Goal: Task Accomplishment & Management: Manage account settings

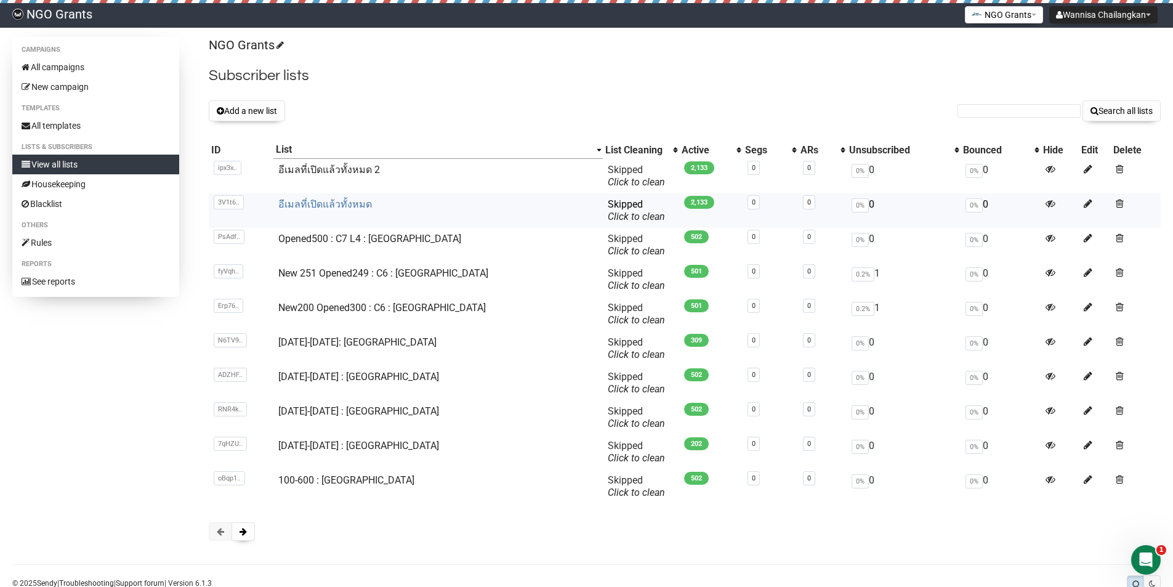
click at [339, 206] on link "อีเมลที่เปิดแล้วทั้งหมด" at bounding box center [325, 204] width 94 height 12
click at [1116, 167] on span at bounding box center [1120, 169] width 8 height 10
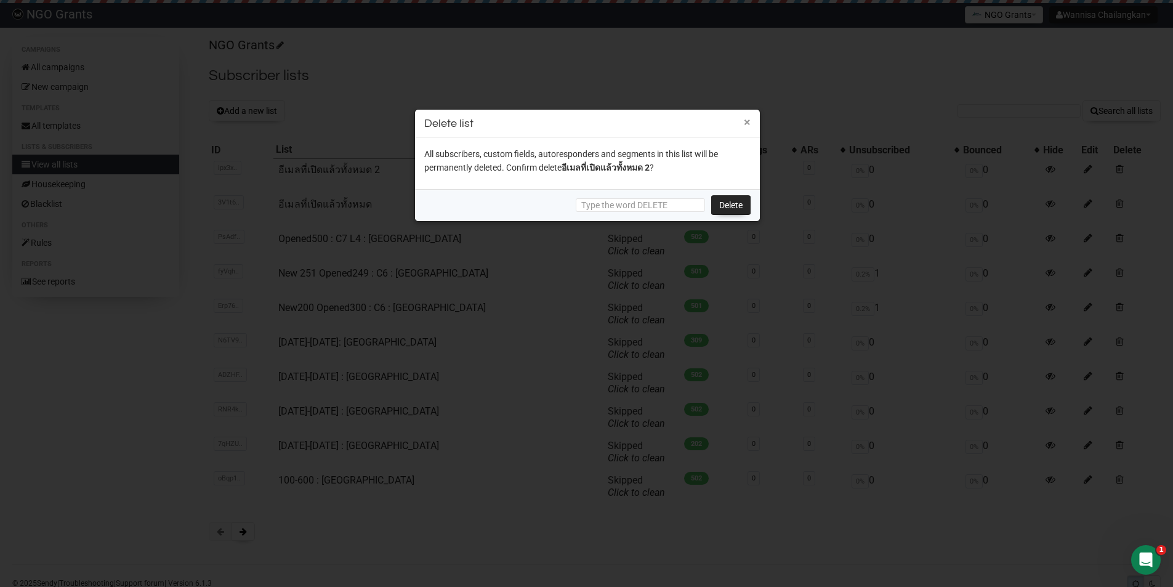
click at [745, 116] on button "×" at bounding box center [747, 121] width 7 height 11
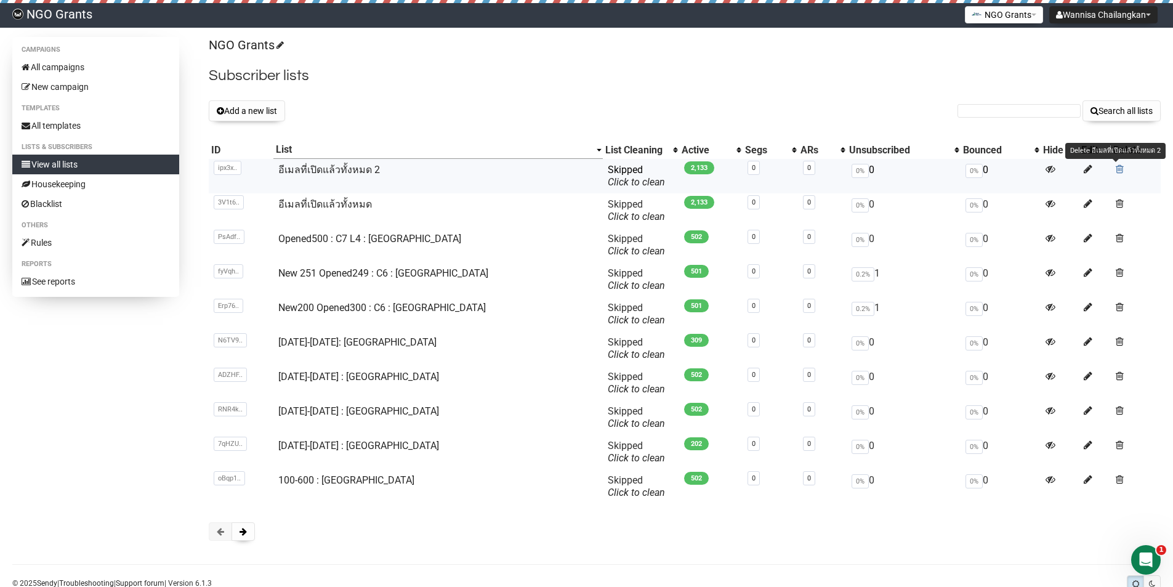
click at [1117, 170] on span at bounding box center [1120, 169] width 8 height 10
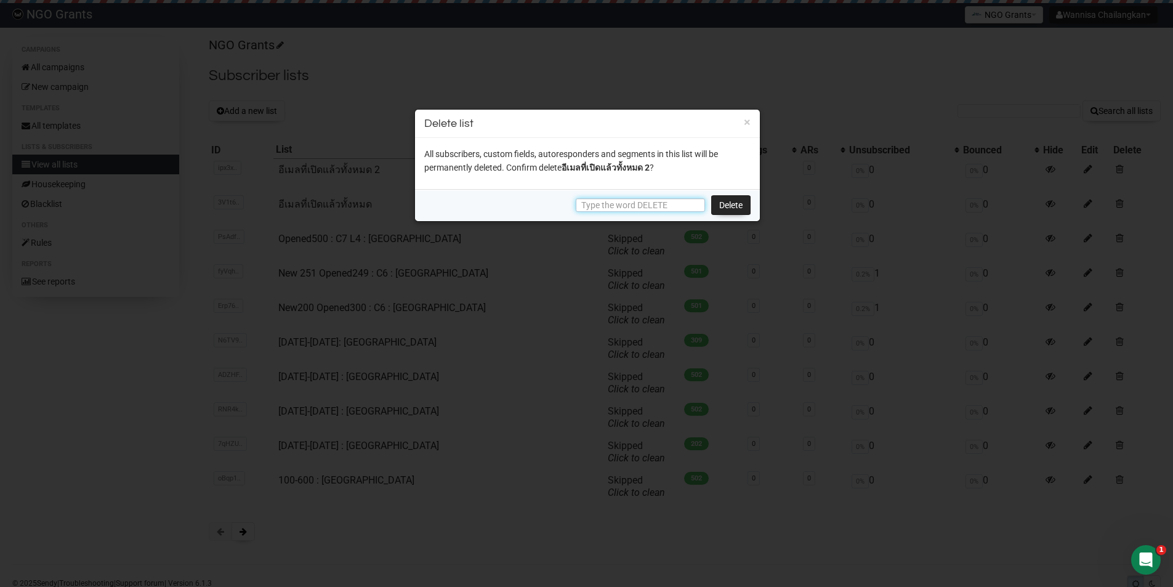
click at [689, 199] on input "text" at bounding box center [640, 205] width 129 height 14
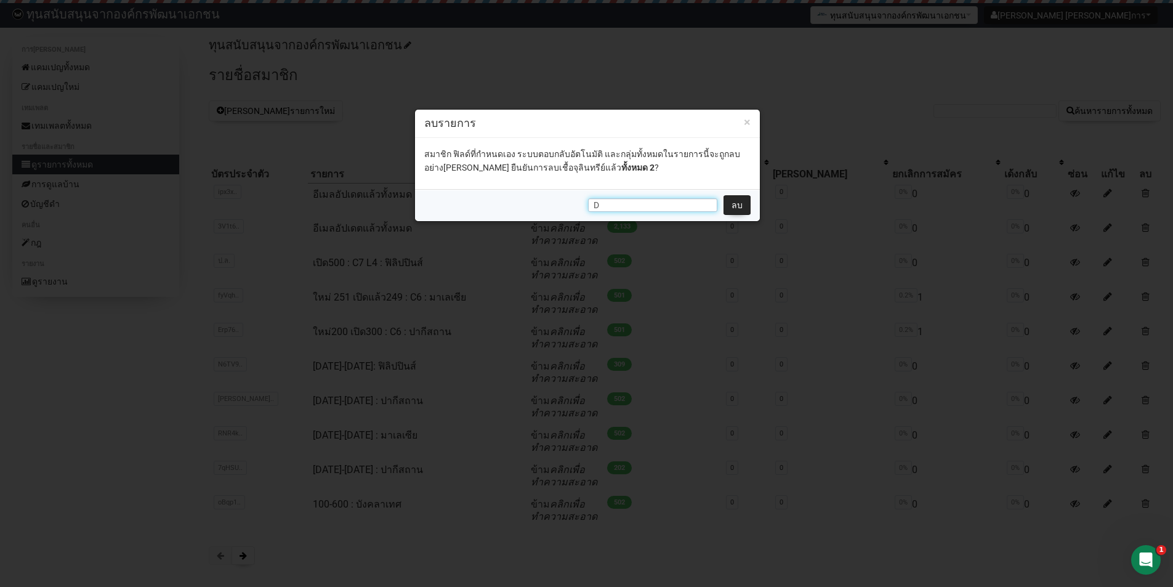
click at [616, 203] on input "D" at bounding box center [652, 205] width 129 height 14
drag, startPoint x: 618, startPoint y: 200, endPoint x: 560, endPoint y: 203, distance: 57.9
click at [560, 203] on div "D ลบ" at bounding box center [587, 205] width 345 height 32
click at [617, 204] on input "D" at bounding box center [652, 205] width 129 height 14
type input "DELETE"
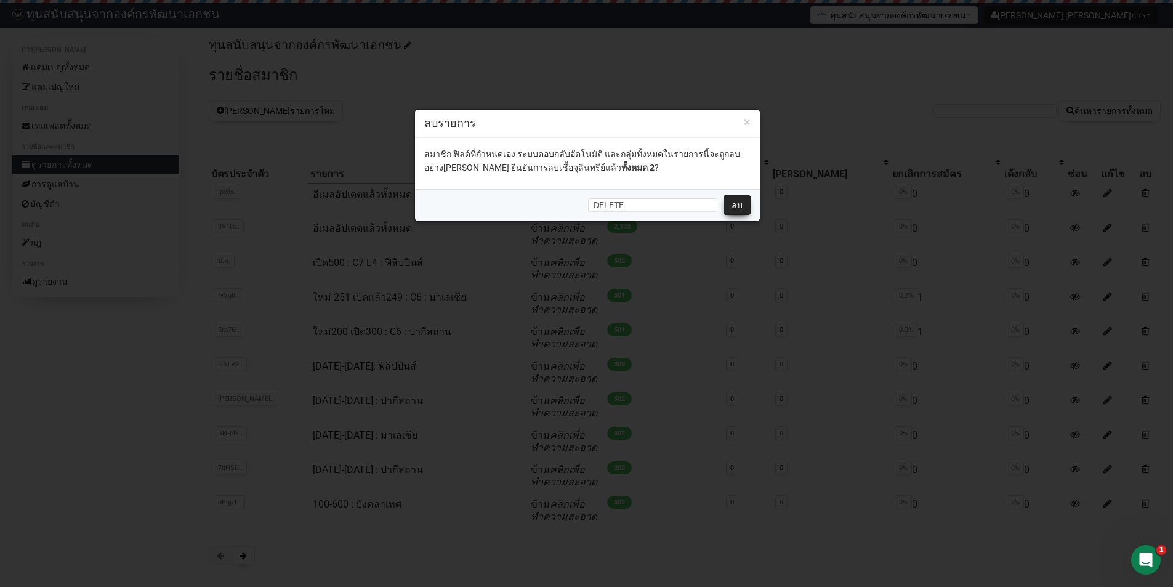
click at [737, 207] on font "ลบ" at bounding box center [736, 205] width 11 height 10
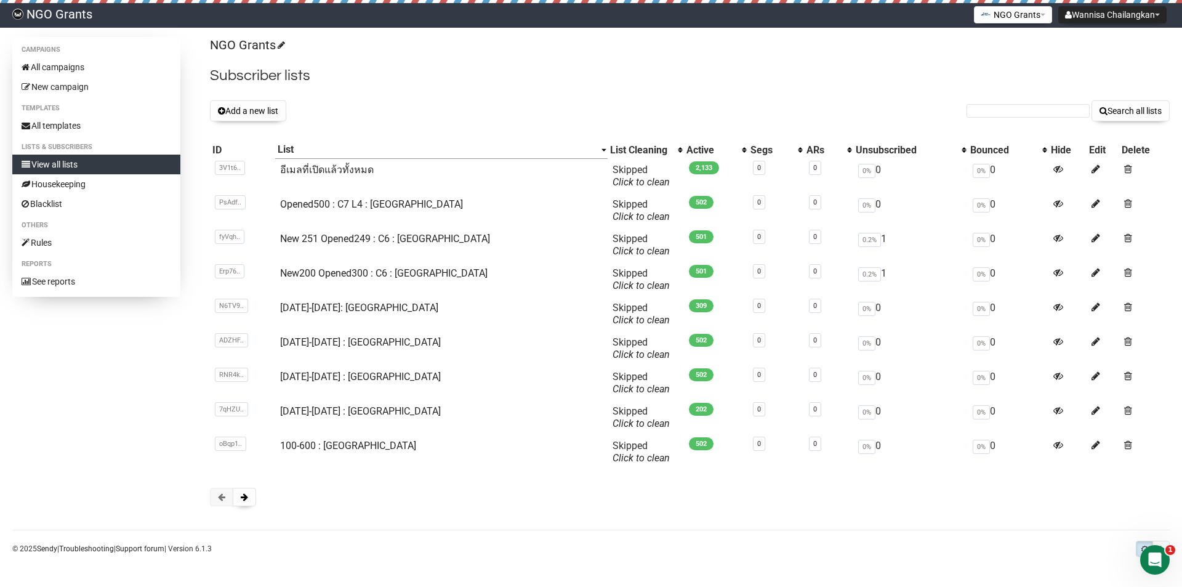
click at [478, 123] on div "NGO Grants Subscriber lists Add a new list Search all lists List name Single Op…" at bounding box center [690, 277] width 960 height 481
click at [328, 167] on link "อีเมลที่เปิดแล้วทั้งหมด" at bounding box center [327, 170] width 94 height 12
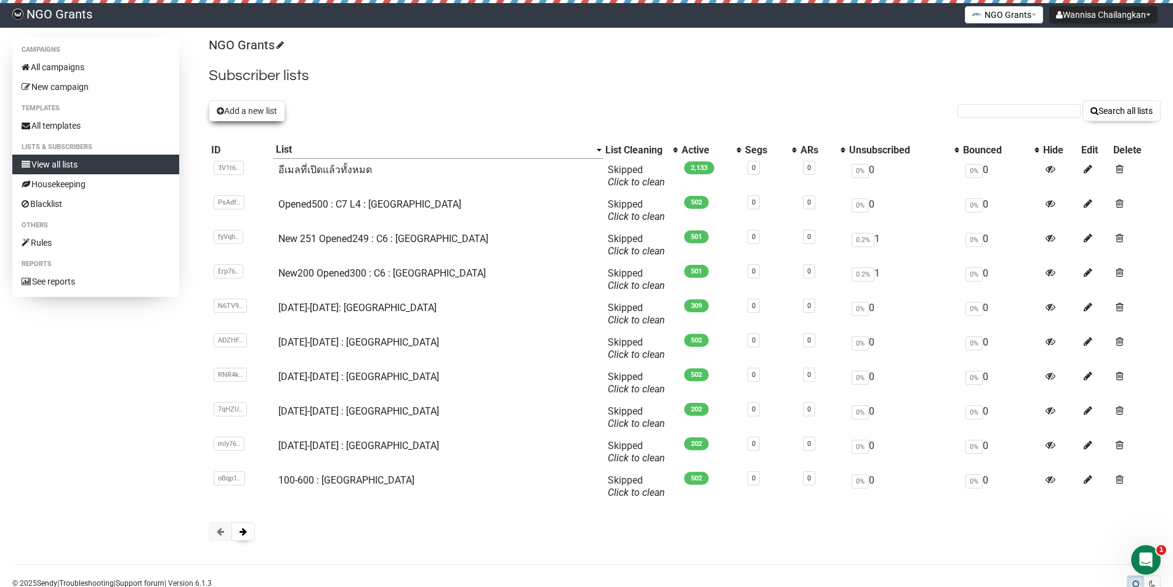
click at [274, 110] on button "Add a new list" at bounding box center [247, 110] width 76 height 21
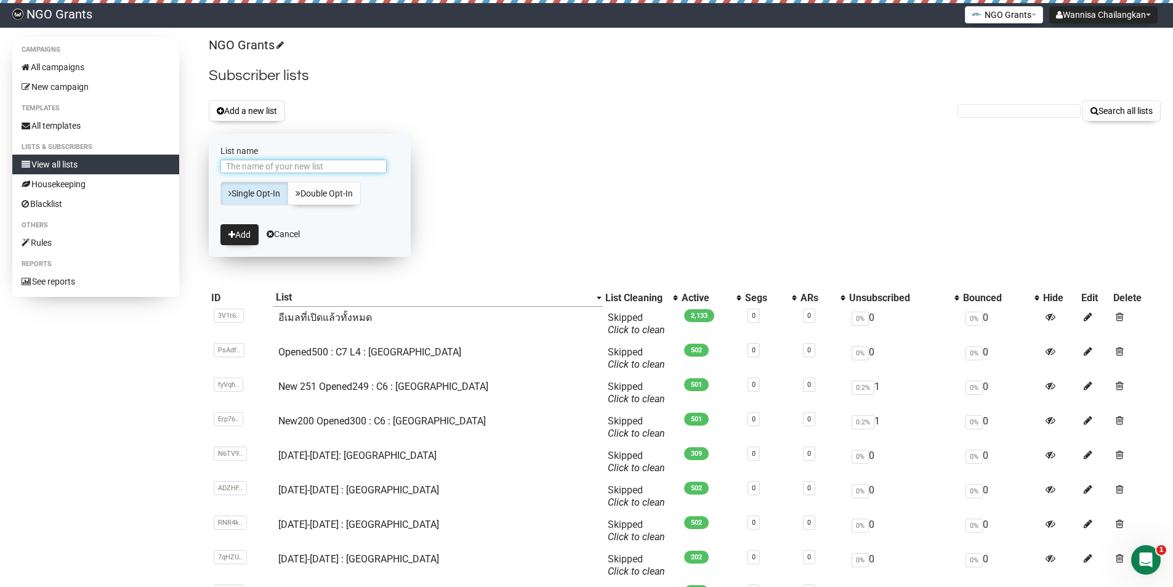
click at [350, 164] on input "List name" at bounding box center [303, 166] width 166 height 14
type input "อีเมลที่เปิดแล้วทั้งหมด 2"
click at [233, 233] on icon "submit" at bounding box center [231, 234] width 7 height 9
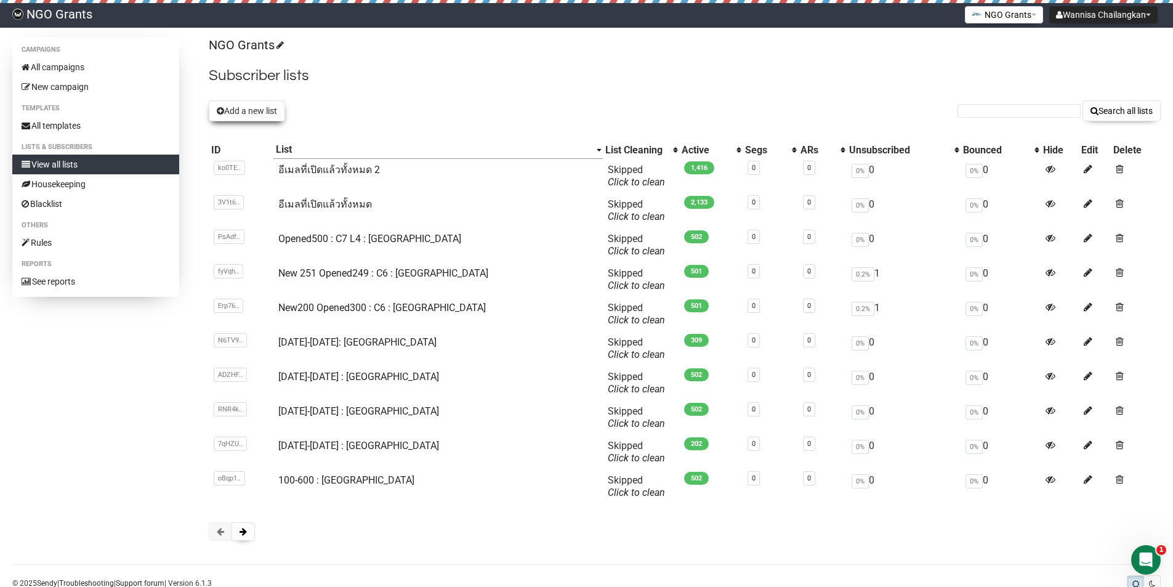
click at [269, 110] on button "Add a new list" at bounding box center [247, 110] width 76 height 21
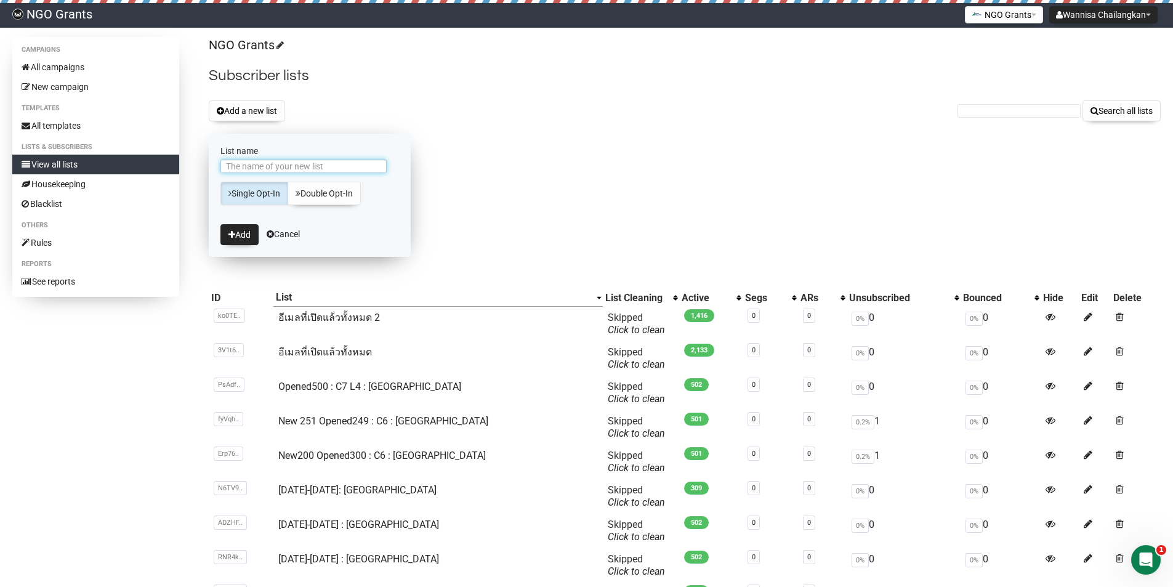
click at [287, 166] on input "List name" at bounding box center [303, 166] width 166 height 14
type input "อีเมลที่เปิดแล้วทั้งหมด 2"
click at [251, 235] on button "Add" at bounding box center [239, 234] width 38 height 21
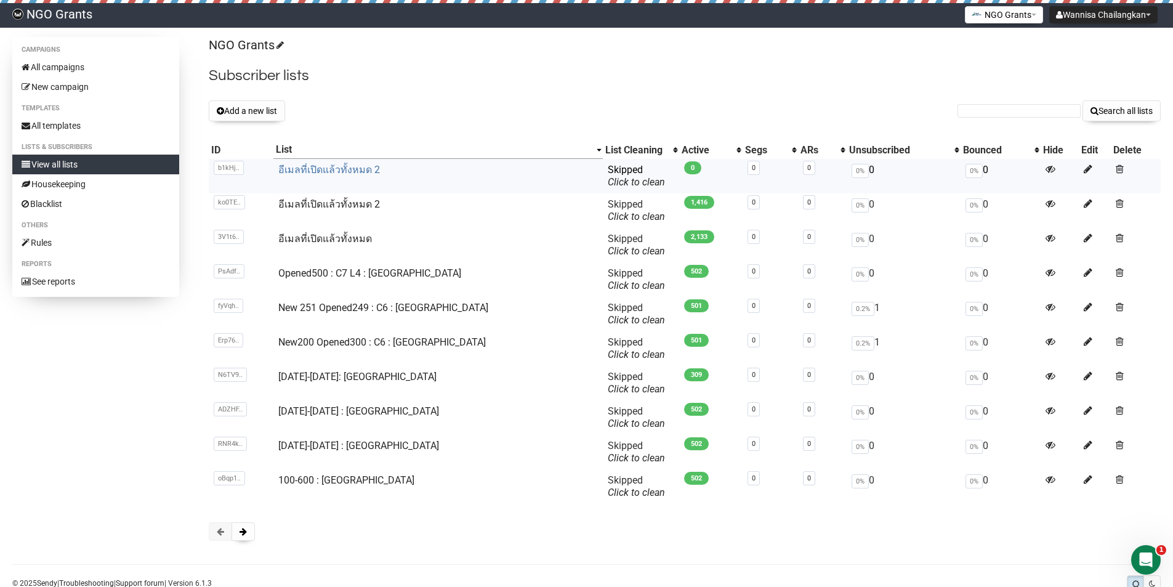
click at [358, 166] on link "อีเมลที่เปิดแล้วทั้งหมด 2" at bounding box center [329, 170] width 102 height 12
click at [1118, 204] on span at bounding box center [1120, 203] width 8 height 10
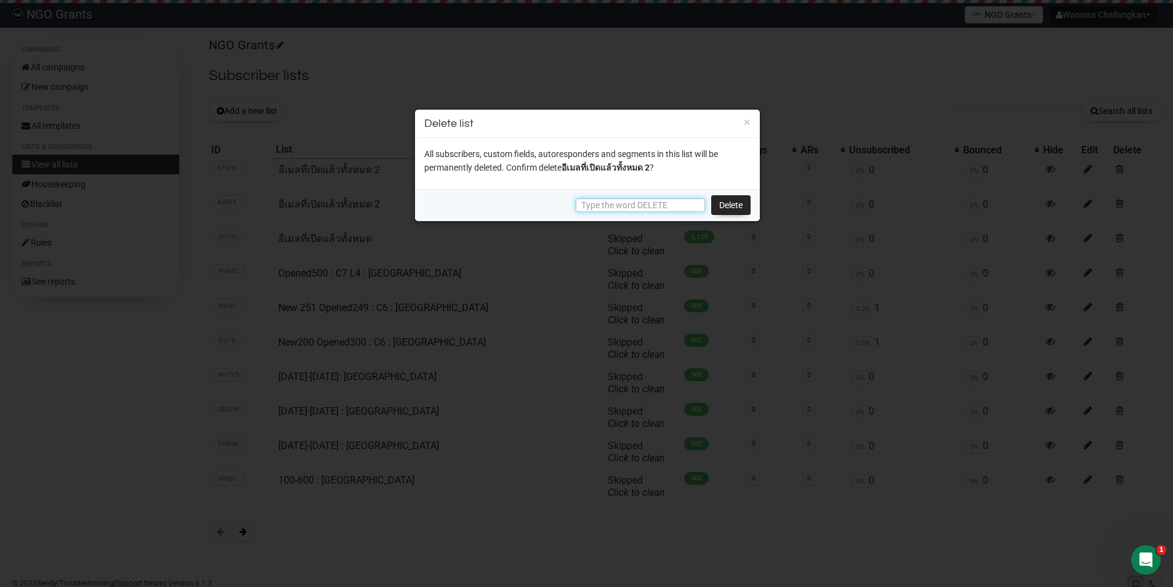
click at [650, 206] on input "text" at bounding box center [640, 205] width 129 height 14
type input "DELETE"
click at [714, 201] on link "Delete" at bounding box center [730, 205] width 39 height 20
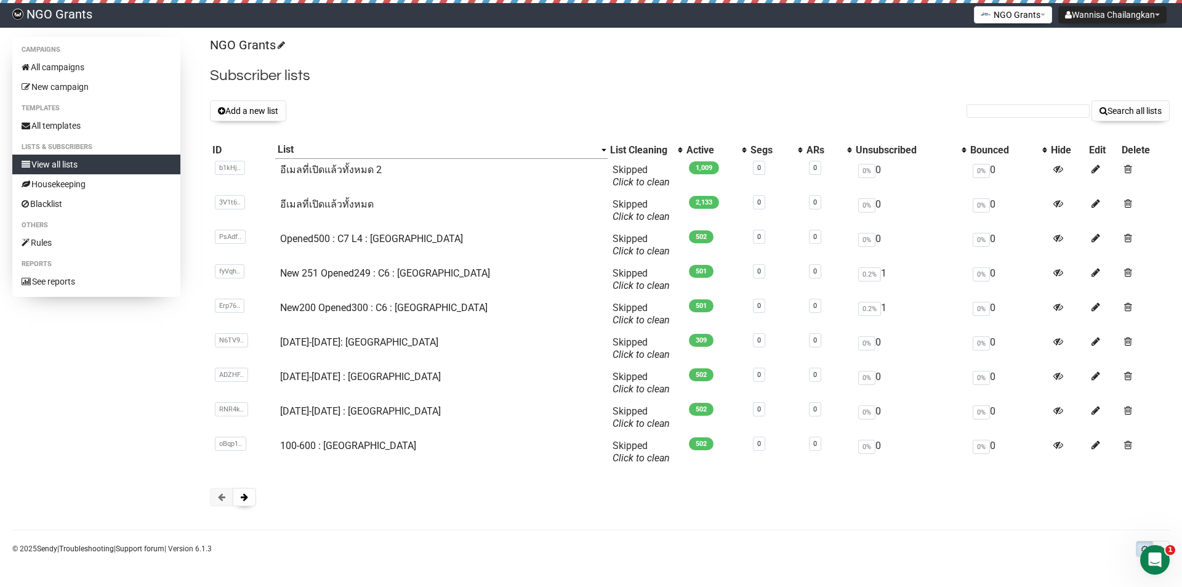
click at [689, 77] on h2 "Subscriber lists" at bounding box center [690, 76] width 960 height 22
click at [116, 70] on link "All campaigns" at bounding box center [96, 67] width 168 height 20
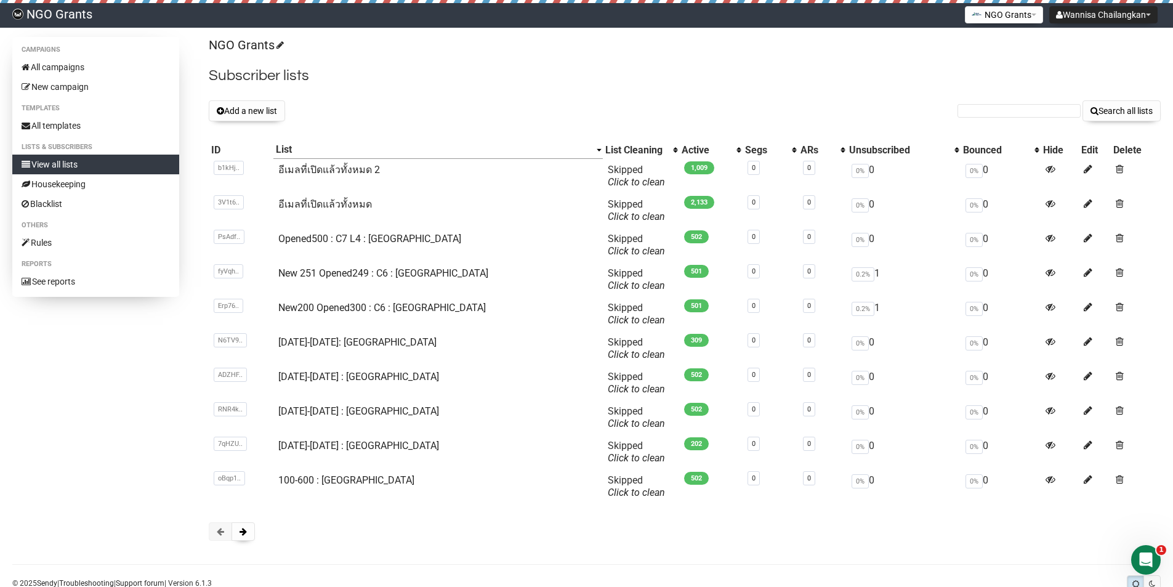
click at [710, 55] on div "NGO Grants Subscriber lists Add a new list Search all lists List name Single Op…" at bounding box center [685, 295] width 952 height 516
click at [141, 64] on link "All campaigns" at bounding box center [95, 67] width 167 height 20
click at [834, 90] on div "NGO Grants Subscriber lists Add a new list Search all lists List name Single Op…" at bounding box center [685, 295] width 952 height 516
click at [1153, 15] on button "Wannisa Chailangkan" at bounding box center [1103, 14] width 108 height 17
click at [1103, 41] on link "Settings" at bounding box center [1111, 43] width 99 height 18
